Goal: Browse casually

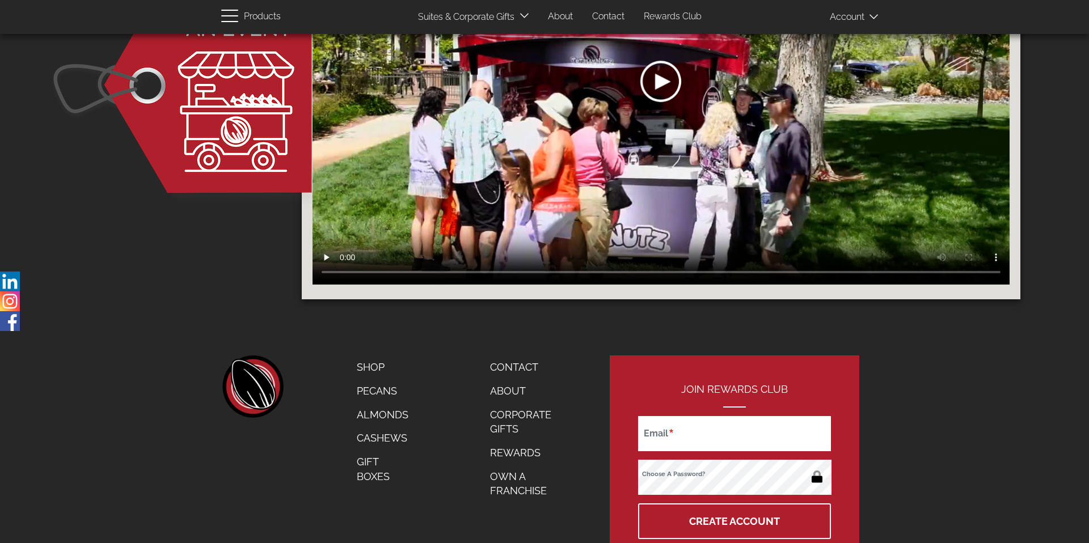
scroll to position [1679, 0]
click at [515, 422] on link "Corporate Gifts" at bounding box center [527, 422] width 92 height 38
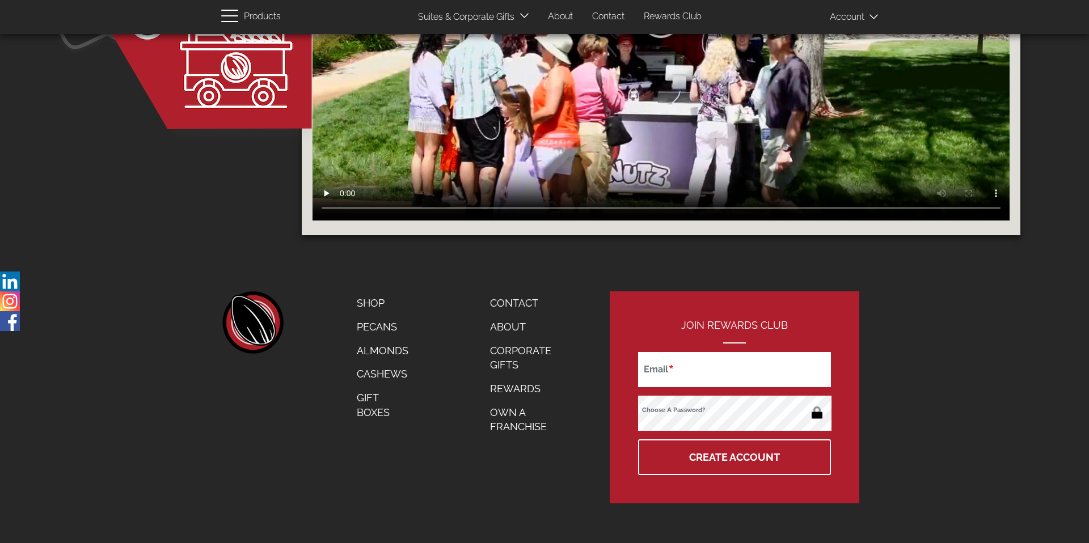
scroll to position [1492, 0]
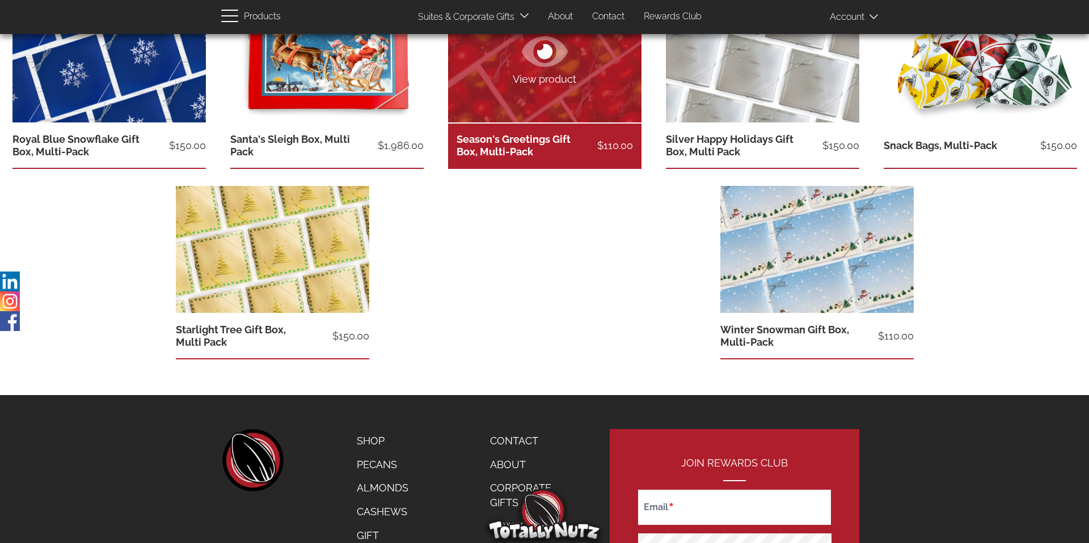
scroll to position [1696, 0]
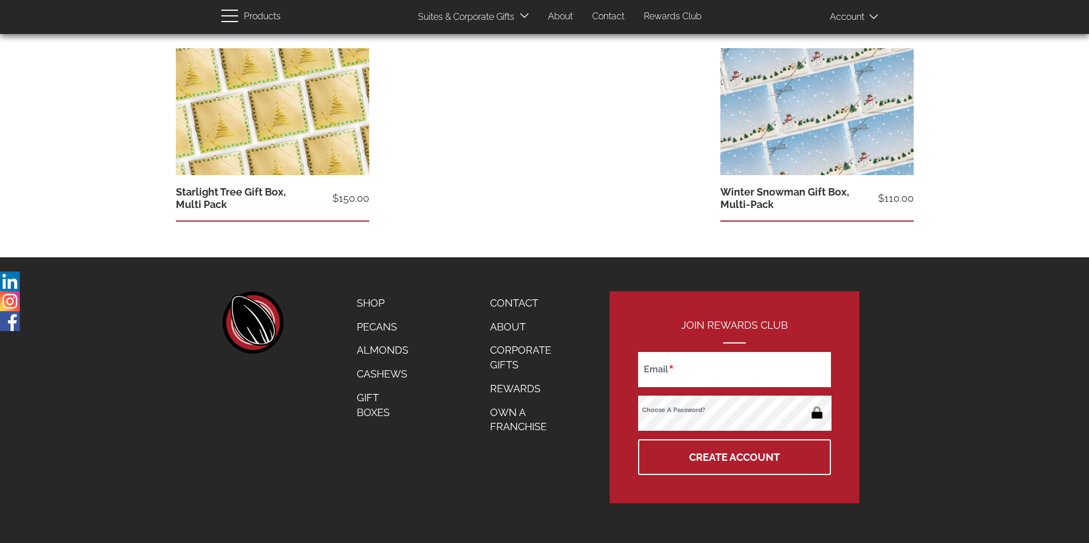
click at [506, 320] on link "About" at bounding box center [527, 327] width 92 height 24
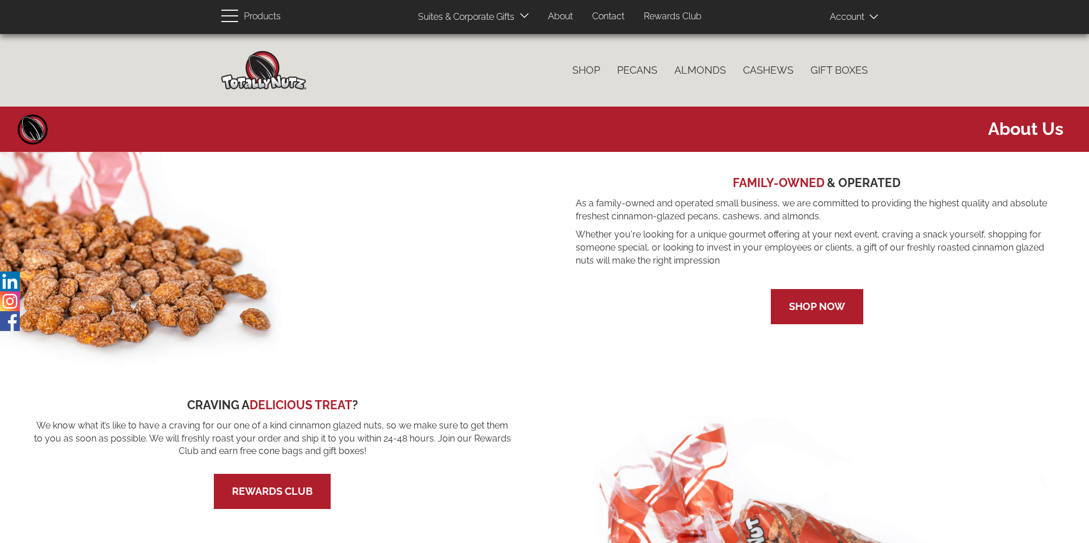
drag, startPoint x: 0, startPoint y: 0, endPoint x: 502, endPoint y: 326, distance: 598.5
click at [502, 326] on p at bounding box center [272, 263] width 544 height 222
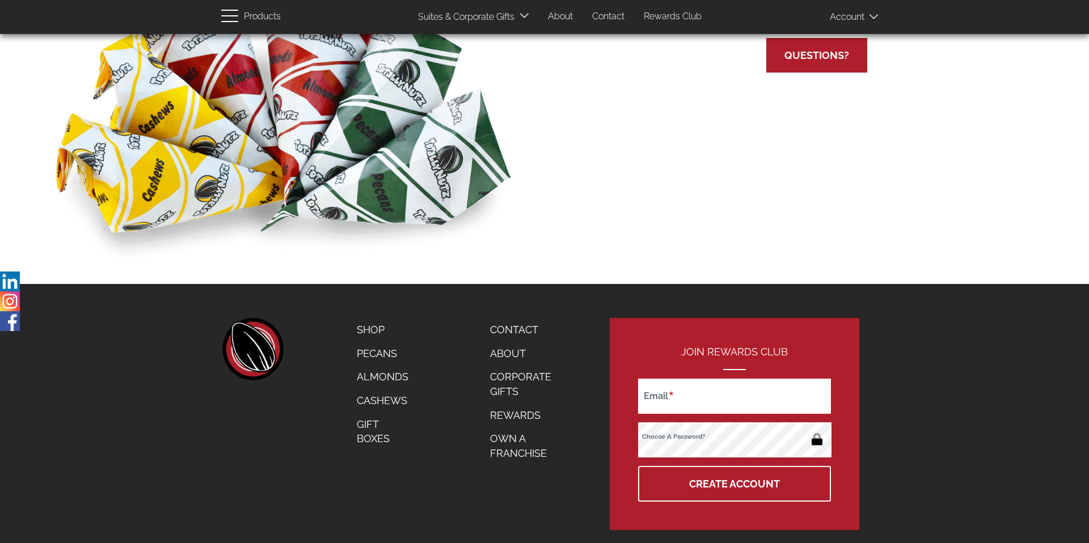
scroll to position [828, 0]
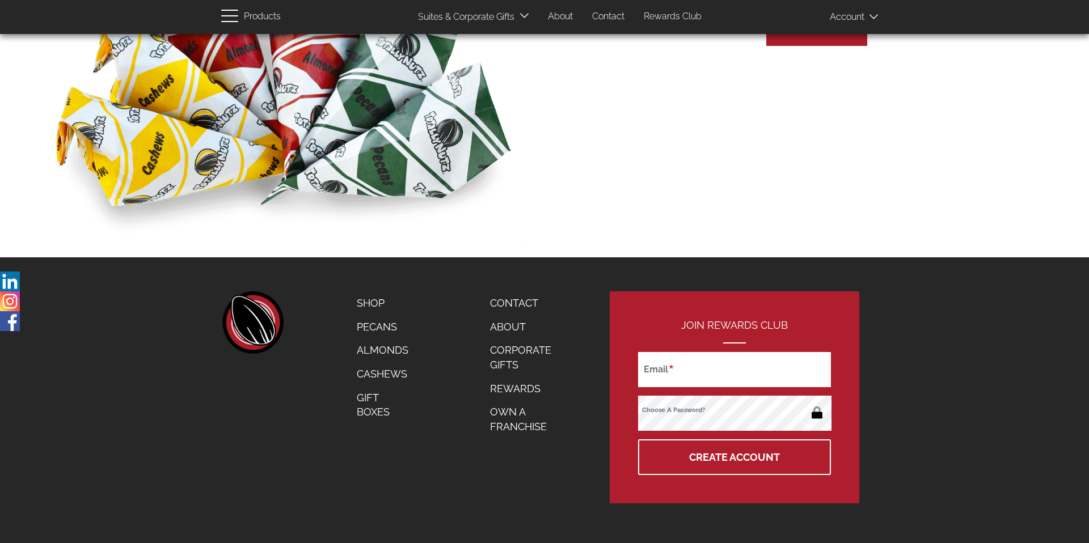
click at [505, 302] on link "Contact" at bounding box center [527, 304] width 92 height 24
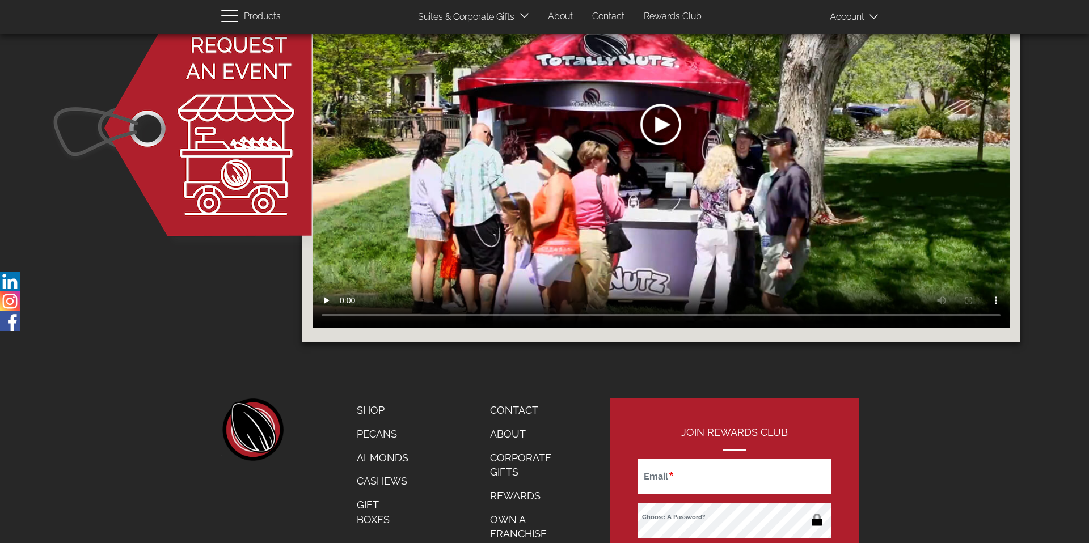
scroll to position [1743, 0]
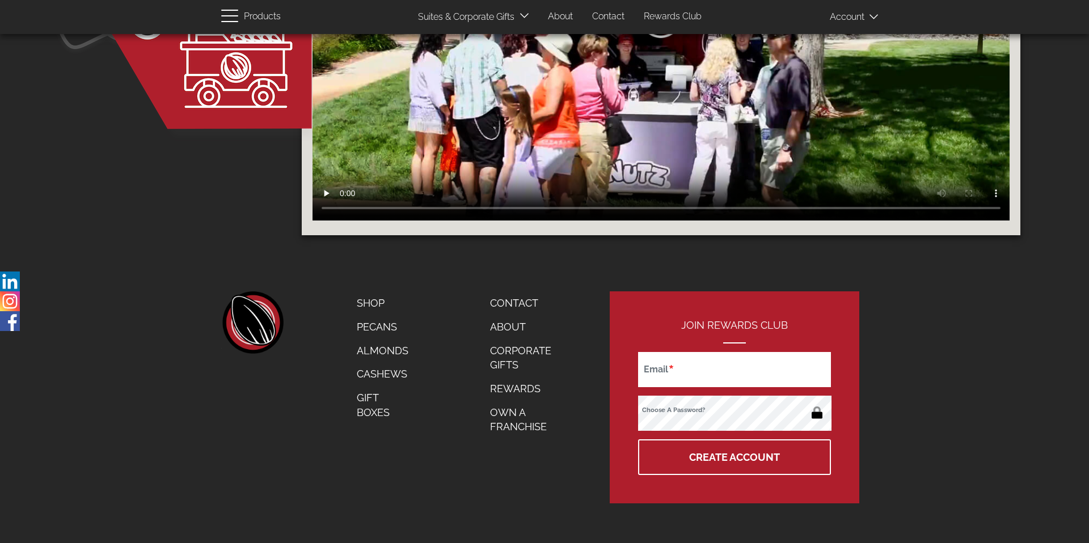
click at [383, 331] on link "Pecans" at bounding box center [382, 327] width 69 height 24
click at [374, 412] on link "Gift Boxes" at bounding box center [382, 405] width 69 height 38
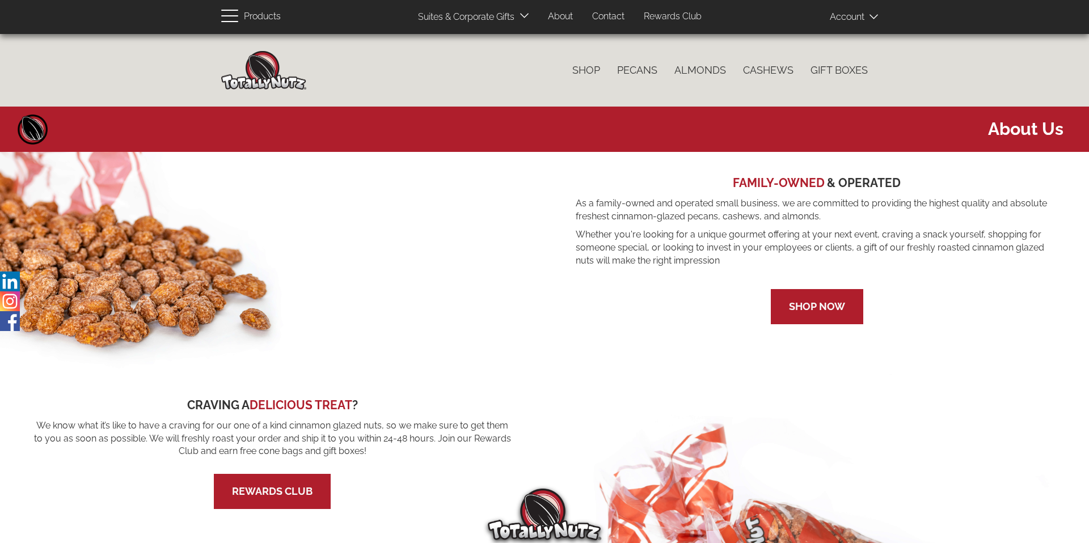
scroll to position [828, 0]
